Goal: Information Seeking & Learning: Find contact information

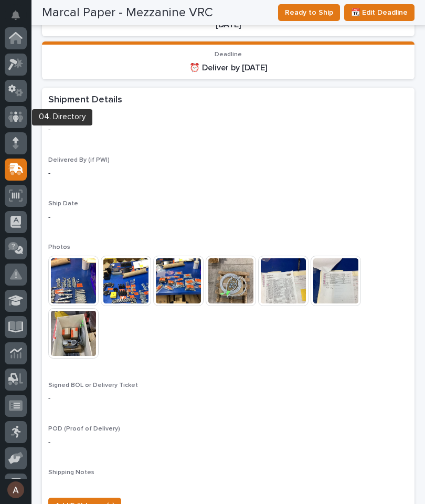
click at [18, 115] on icon at bounding box center [15, 117] width 15 height 12
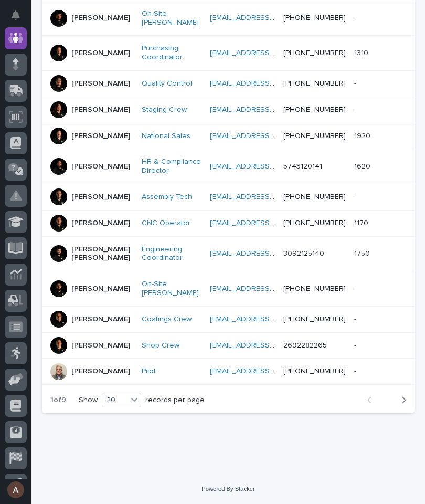
scroll to position [544, 0]
click at [404, 405] on icon "button" at bounding box center [404, 399] width 5 height 9
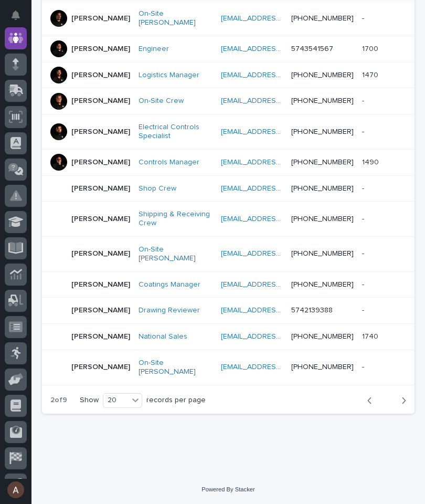
scroll to position [556, 0]
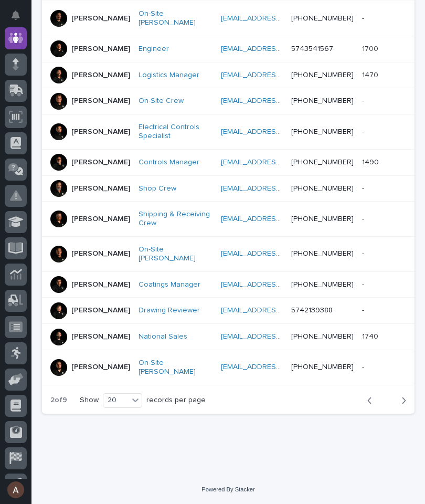
click at [403, 405] on icon "button" at bounding box center [404, 400] width 5 height 9
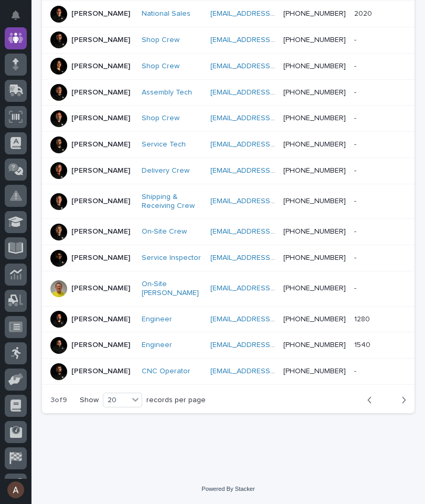
scroll to position [565, 0]
click at [371, 403] on icon "button" at bounding box center [370, 400] width 4 height 6
click at [374, 408] on div "Back Next" at bounding box center [387, 400] width 56 height 26
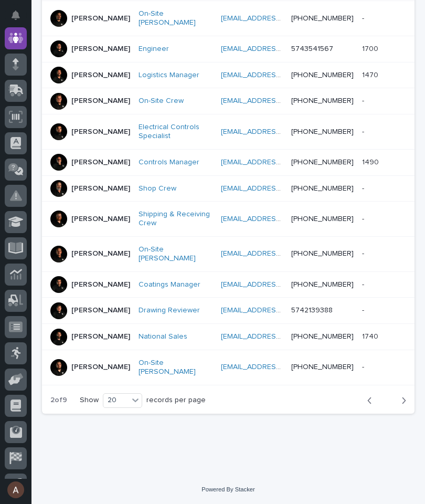
scroll to position [556, 0]
click at [364, 397] on button "Back" at bounding box center [373, 400] width 28 height 9
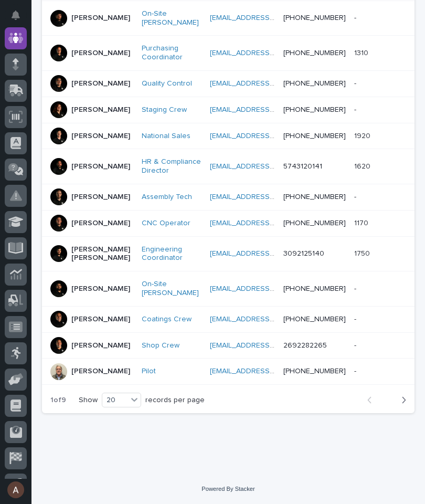
scroll to position [548, 0]
click at [407, 404] on button "Next" at bounding box center [401, 399] width 28 height 9
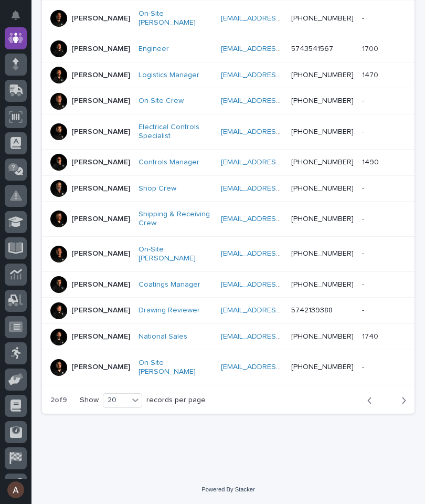
scroll to position [518, 0]
click at [65, 227] on div at bounding box center [58, 219] width 17 height 17
click at [400, 404] on div "button" at bounding box center [402, 400] width 9 height 9
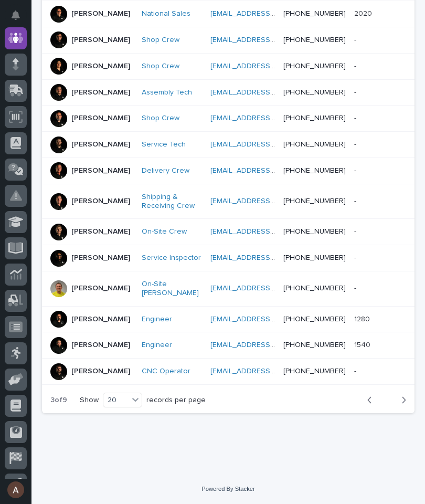
scroll to position [565, 0]
click at [408, 402] on button "Next" at bounding box center [401, 399] width 28 height 9
click at [97, 197] on p "[PERSON_NAME]" at bounding box center [100, 201] width 59 height 9
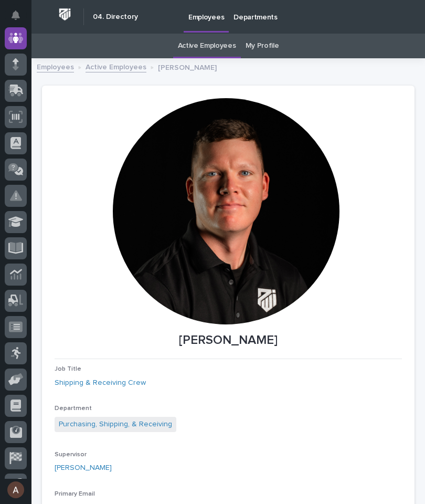
click at [17, 36] on icon at bounding box center [16, 38] width 6 height 11
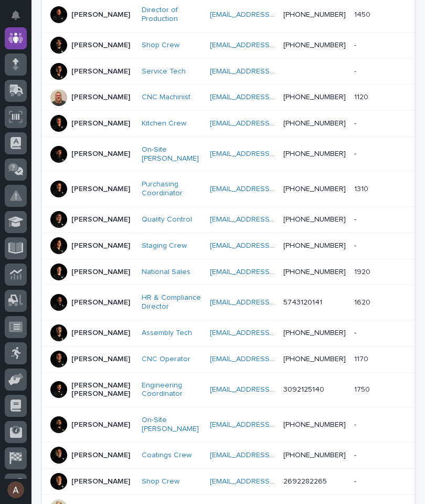
scroll to position [323, 0]
click at [62, 254] on div at bounding box center [58, 245] width 17 height 17
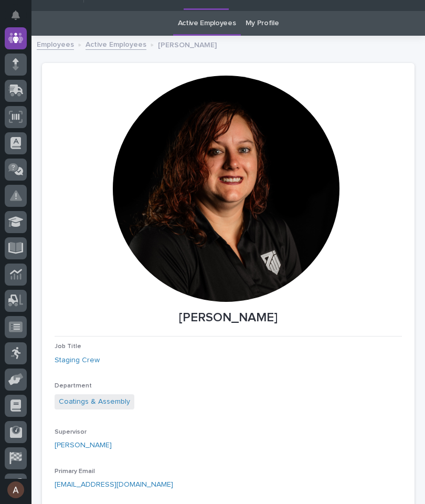
scroll to position [22, 0]
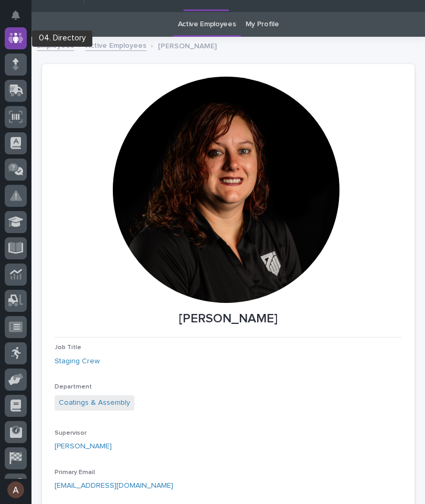
click at [17, 38] on icon at bounding box center [16, 38] width 6 height 11
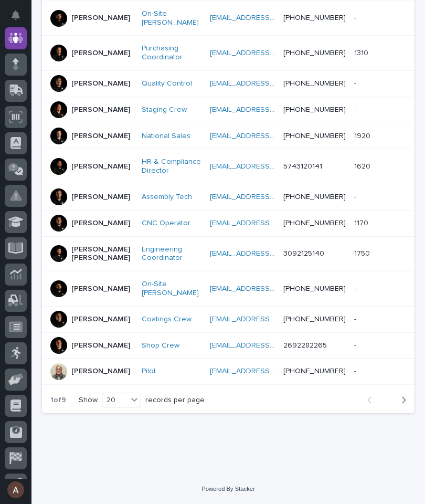
scroll to position [548, 0]
click at [401, 404] on div "button" at bounding box center [402, 399] width 9 height 9
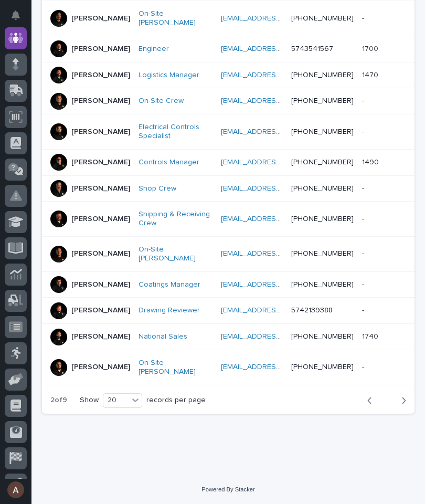
click at [402, 405] on icon "button" at bounding box center [404, 400] width 5 height 9
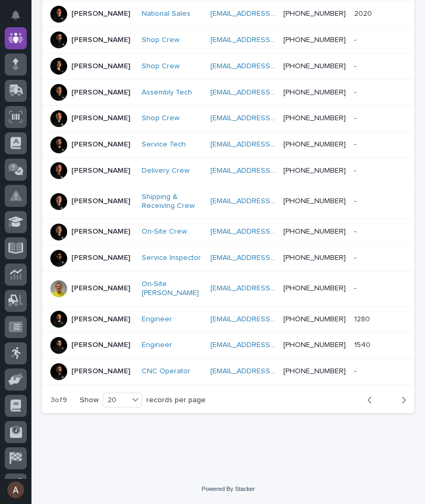
click at [65, 162] on div at bounding box center [58, 170] width 17 height 17
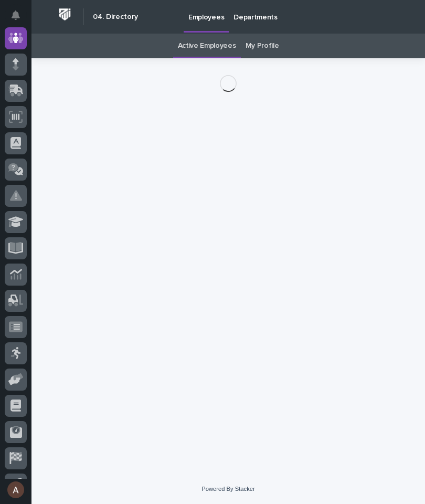
scroll to position [34, 0]
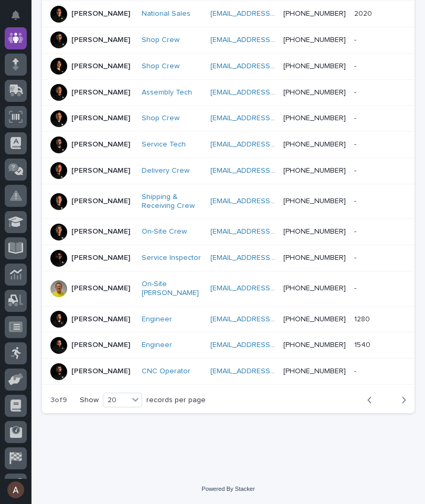
scroll to position [565, 0]
click at [401, 403] on div "button" at bounding box center [402, 399] width 9 height 9
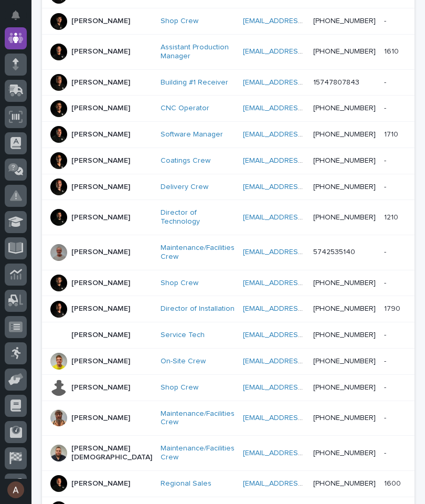
scroll to position [312, 0]
click at [60, 195] on div at bounding box center [58, 187] width 17 height 17
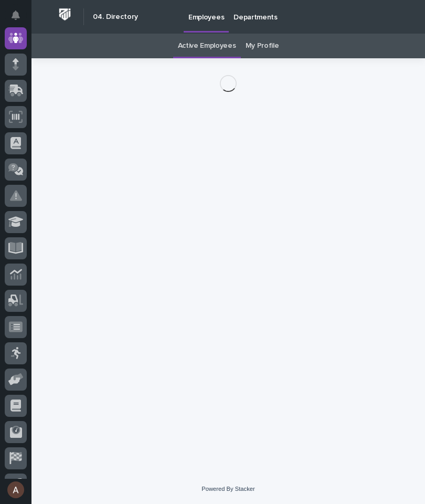
scroll to position [34, 0]
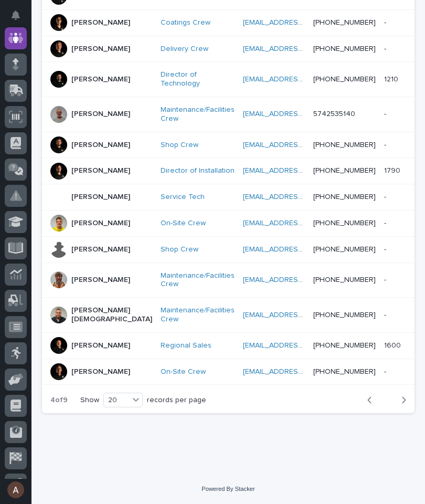
scroll to position [565, 0]
click at [404, 404] on icon "button" at bounding box center [404, 399] width 5 height 9
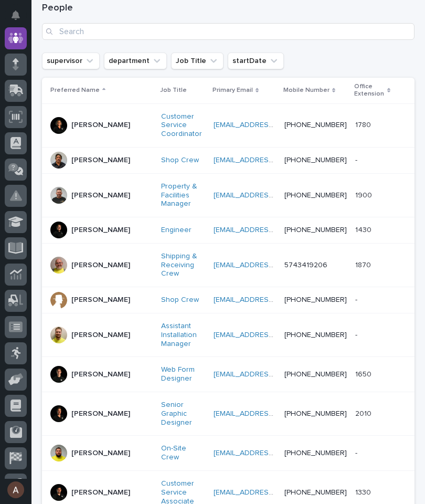
scroll to position [164, 0]
